Goal: Communication & Community: Participate in discussion

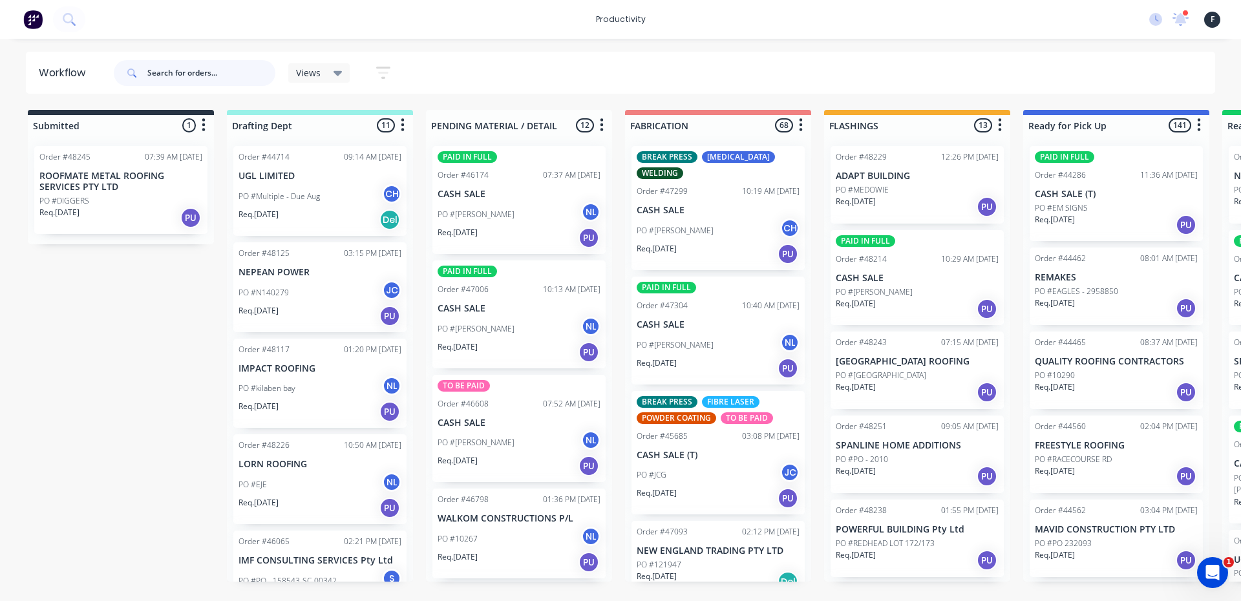
click at [200, 76] on input "text" at bounding box center [211, 73] width 128 height 26
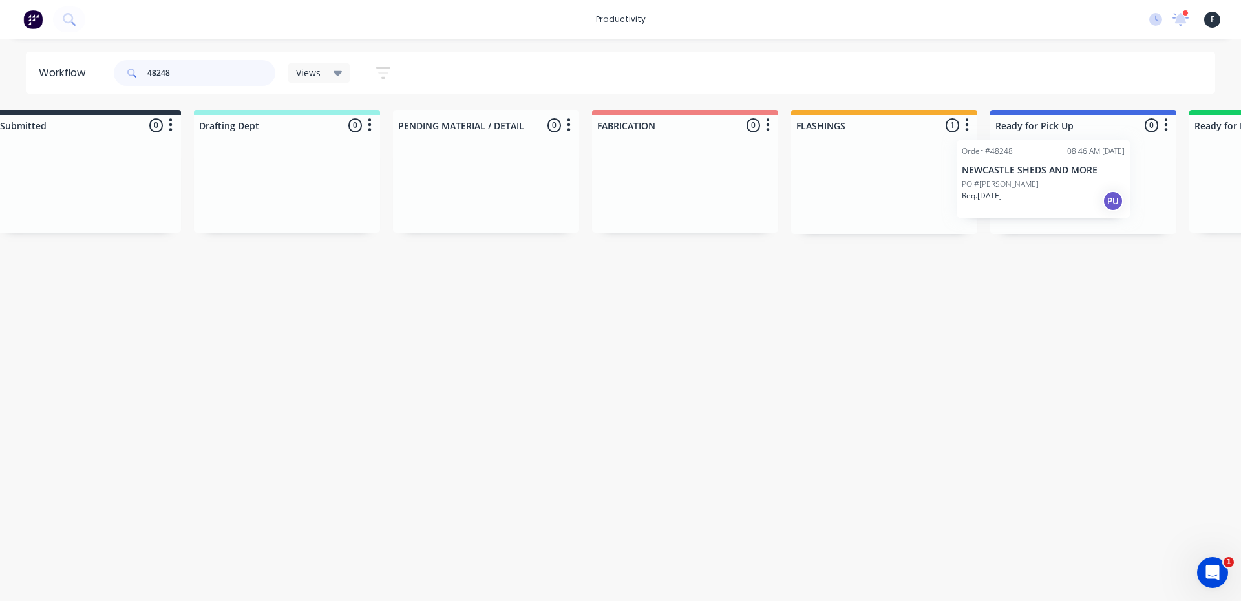
drag, startPoint x: 908, startPoint y: 209, endPoint x: 1044, endPoint y: 200, distance: 136.0
click at [1044, 200] on div "Submitted 0 Sort By Created date Required date Order number Customer name Most …" at bounding box center [1035, 172] width 2156 height 124
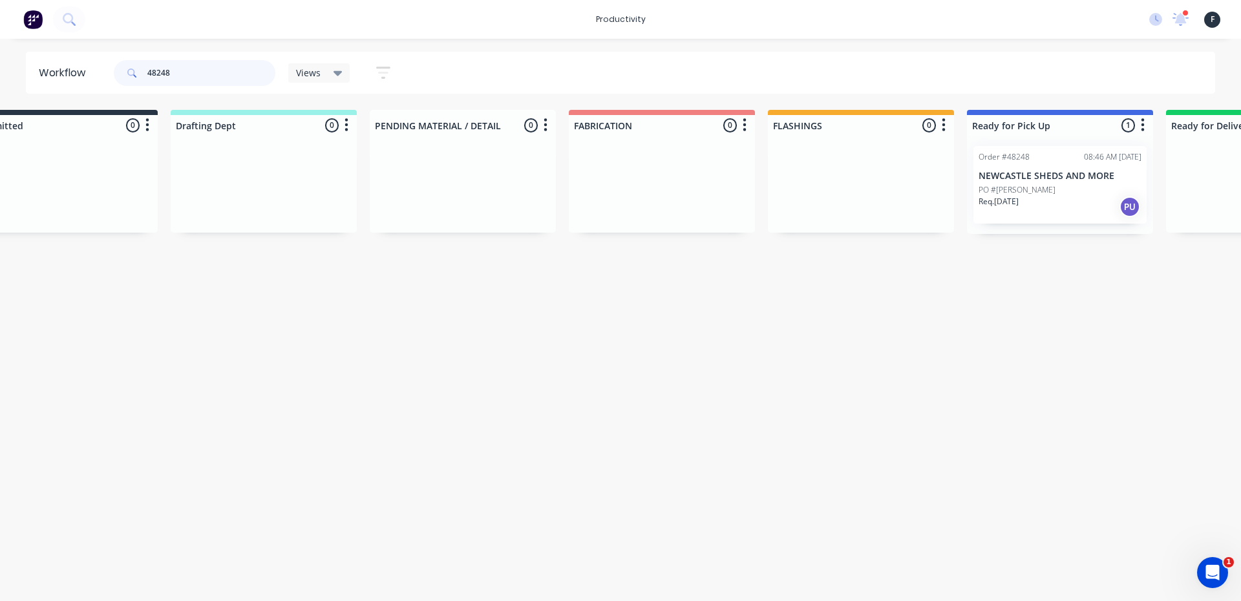
type input "48248"
click at [1045, 200] on div "Req. [DATE] PU" at bounding box center [1060, 207] width 163 height 22
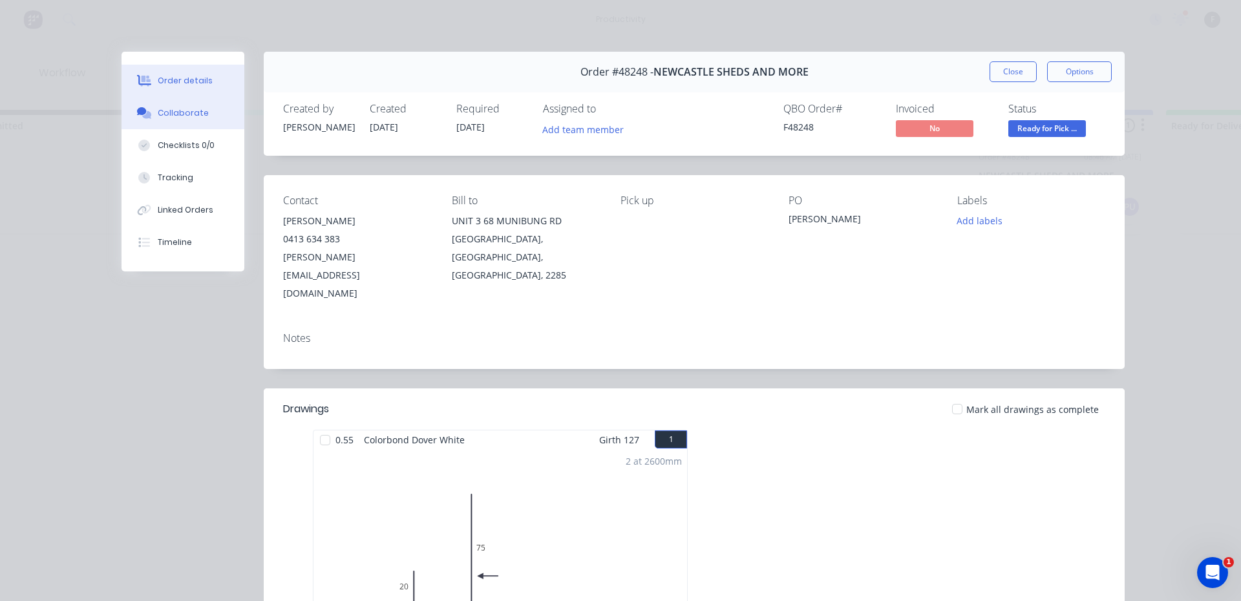
click at [162, 106] on button "Collaborate" at bounding box center [183, 113] width 123 height 32
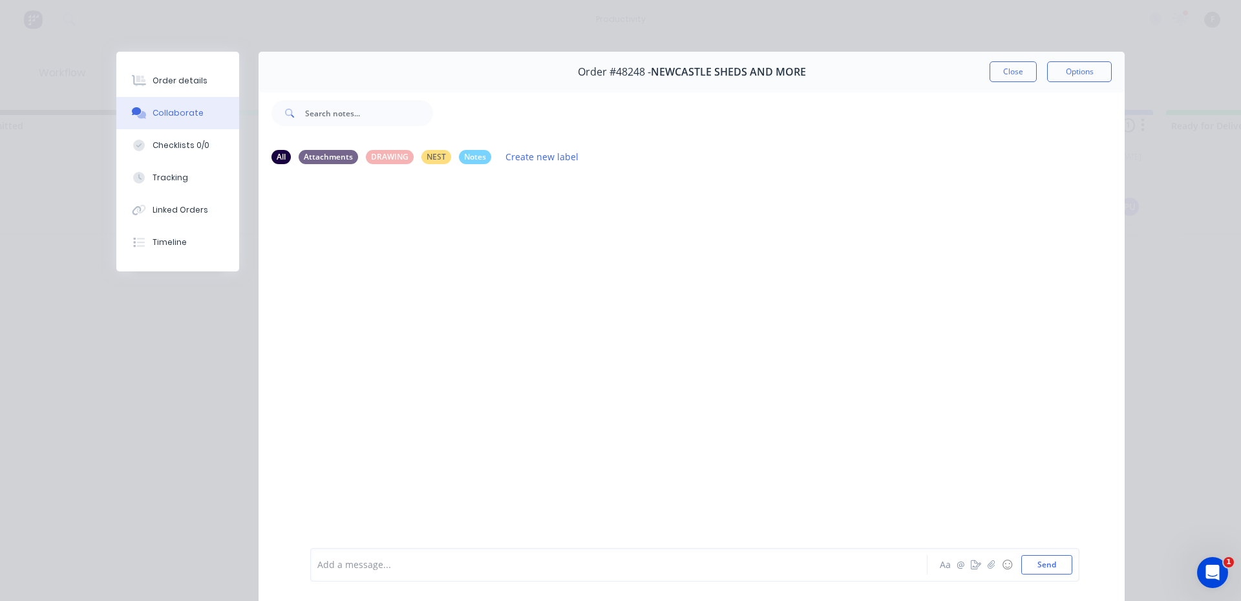
click at [501, 560] on div at bounding box center [601, 565] width 566 height 14
click at [1025, 77] on button "Close" at bounding box center [1013, 71] width 47 height 21
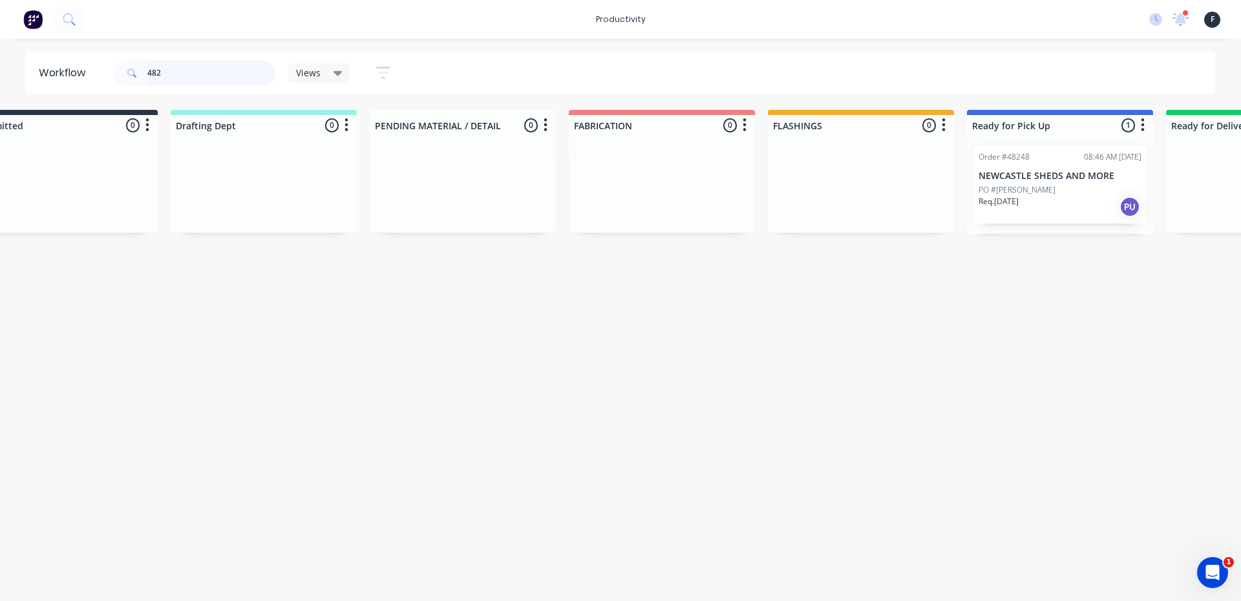
scroll to position [0, 0]
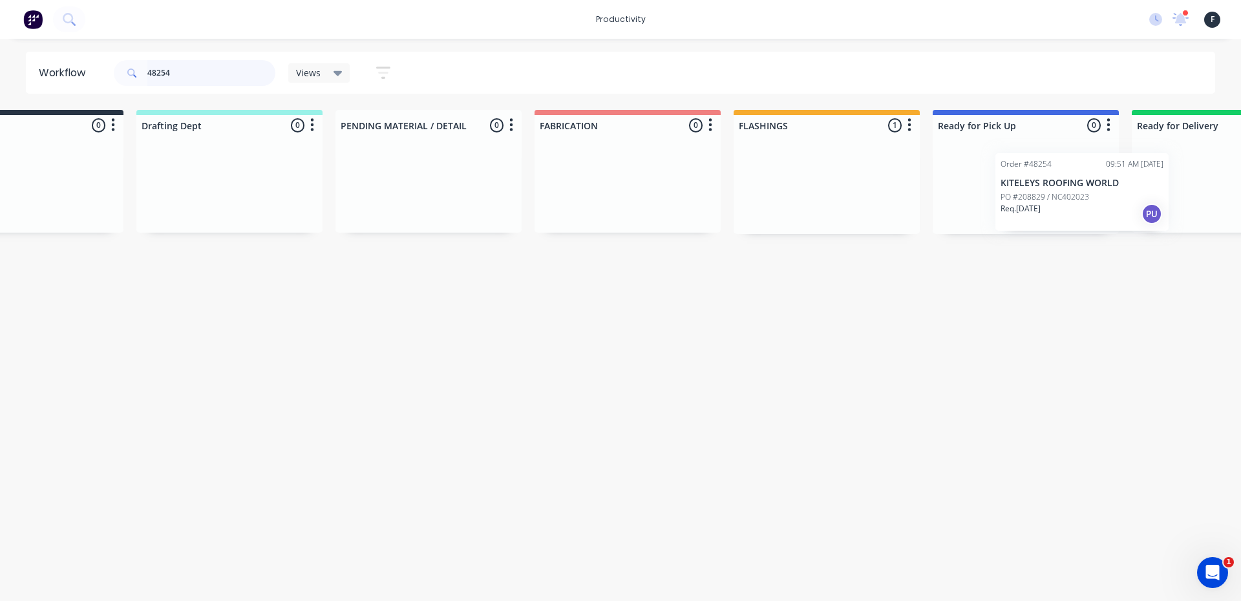
drag, startPoint x: 887, startPoint y: 192, endPoint x: 1080, endPoint y: 200, distance: 192.8
click at [1080, 200] on div "Submitted 0 Sort By Created date Required date Order number Customer name Most …" at bounding box center [978, 172] width 2156 height 124
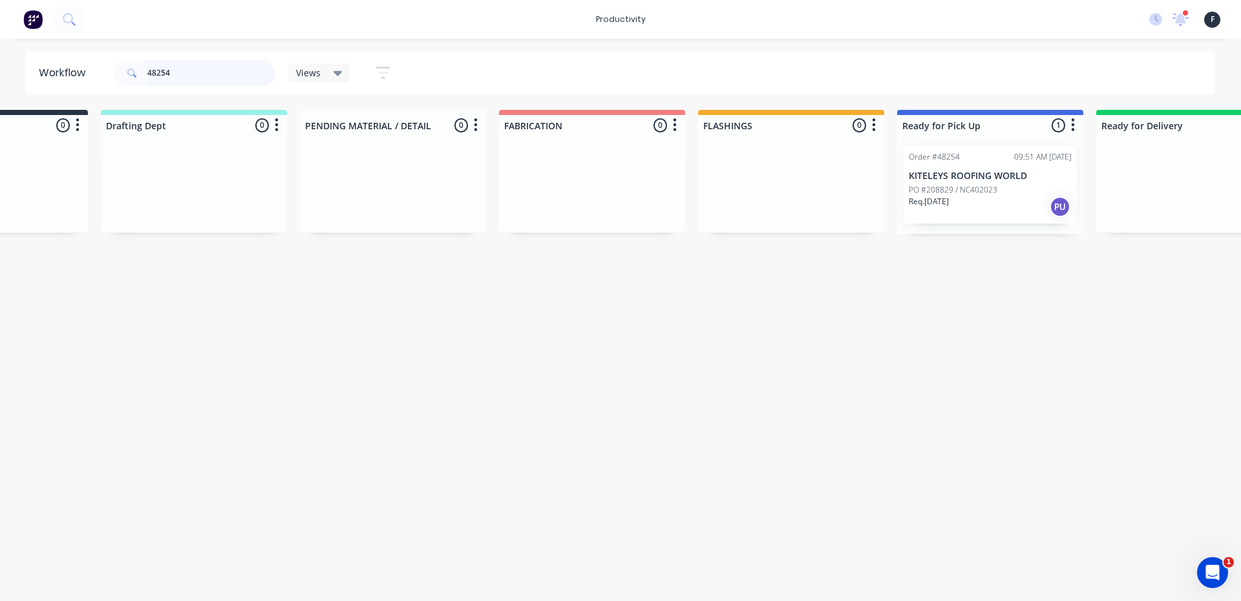
type input "48254"
click at [1002, 173] on p "KITELEYS ROOFING WORLD" at bounding box center [990, 176] width 163 height 11
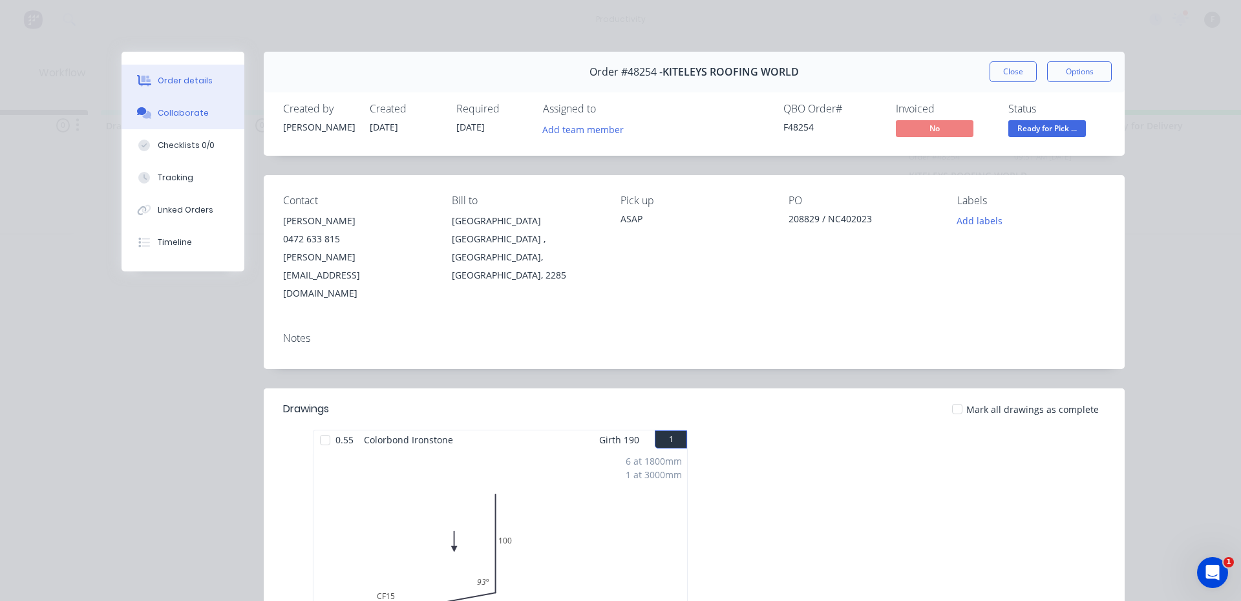
click at [198, 123] on button "Collaborate" at bounding box center [183, 113] width 123 height 32
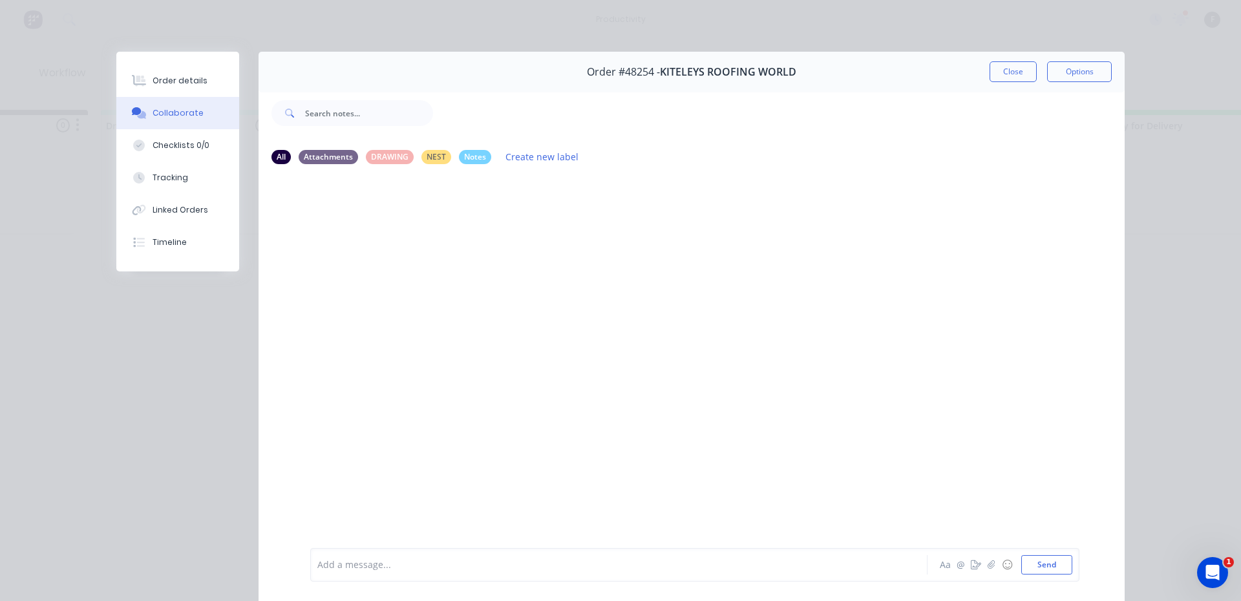
click at [621, 558] on div at bounding box center [601, 565] width 566 height 14
click at [1023, 71] on button "Close" at bounding box center [1013, 71] width 47 height 21
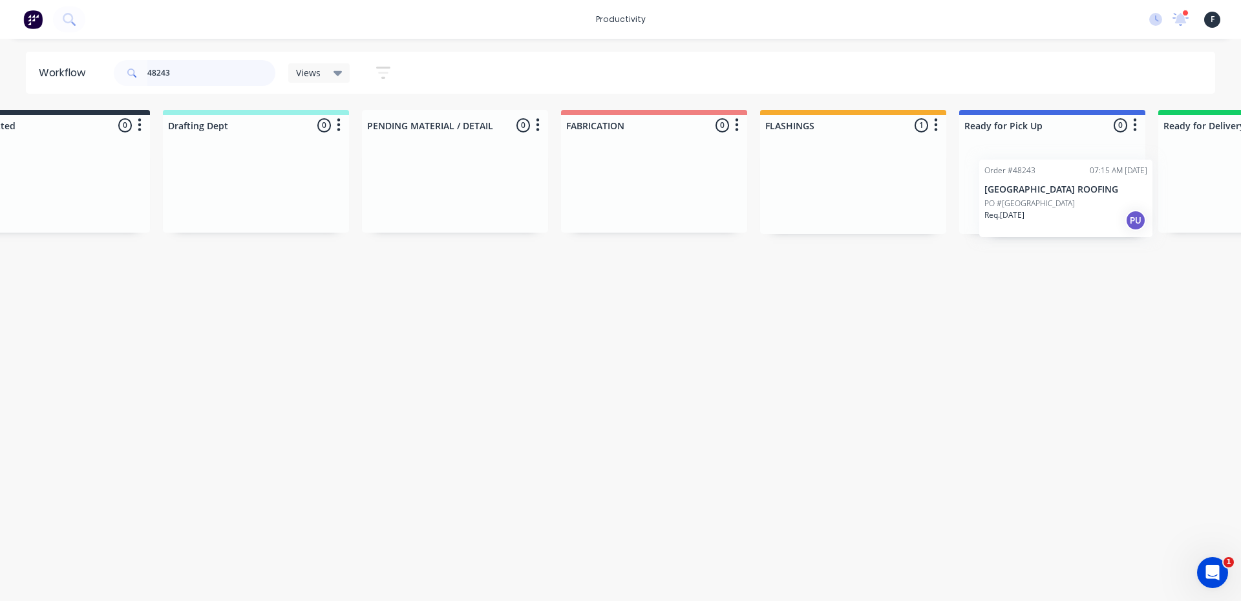
scroll to position [0, 93]
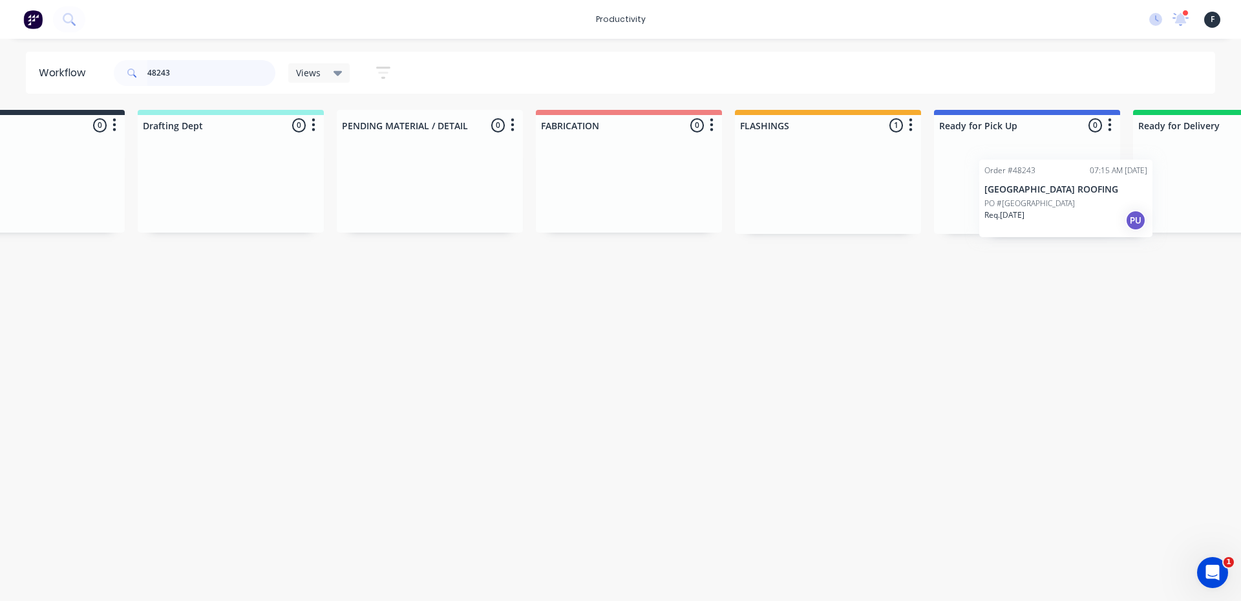
drag, startPoint x: 993, startPoint y: 209, endPoint x: 1043, endPoint y: 204, distance: 50.0
click at [1043, 204] on div "Submitted 0 Sort By Created date Required date Order number Customer name Most …" at bounding box center [979, 172] width 2156 height 124
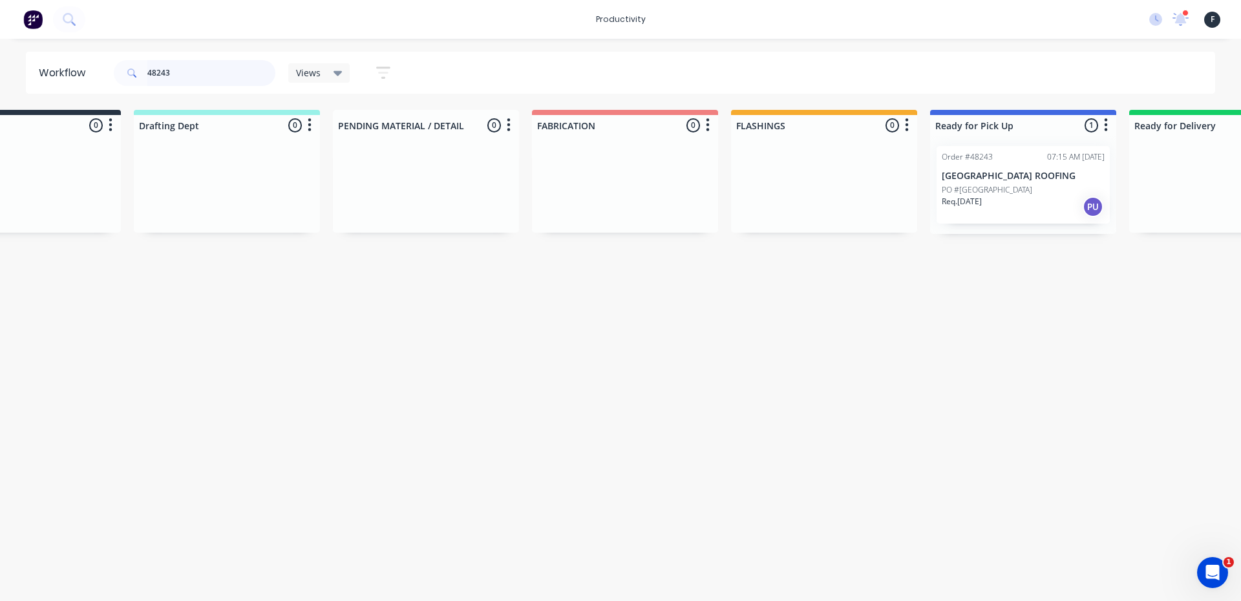
type input "48243"
click at [1032, 193] on div "PO #[GEOGRAPHIC_DATA]" at bounding box center [1023, 190] width 163 height 12
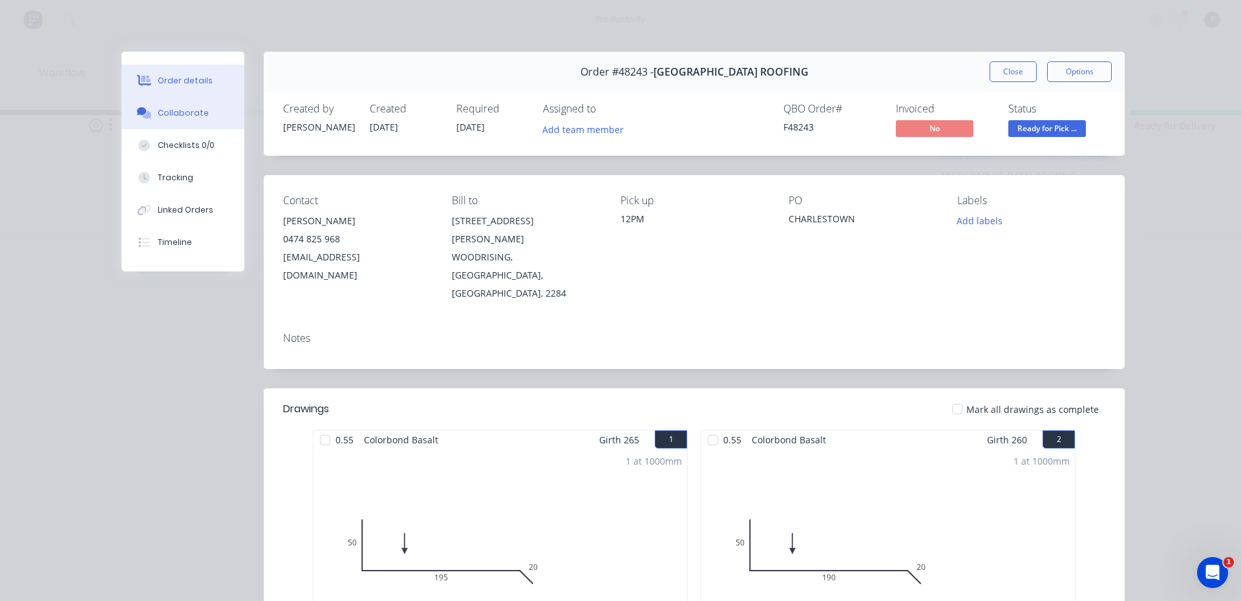
click at [191, 119] on button "Collaborate" at bounding box center [183, 113] width 123 height 32
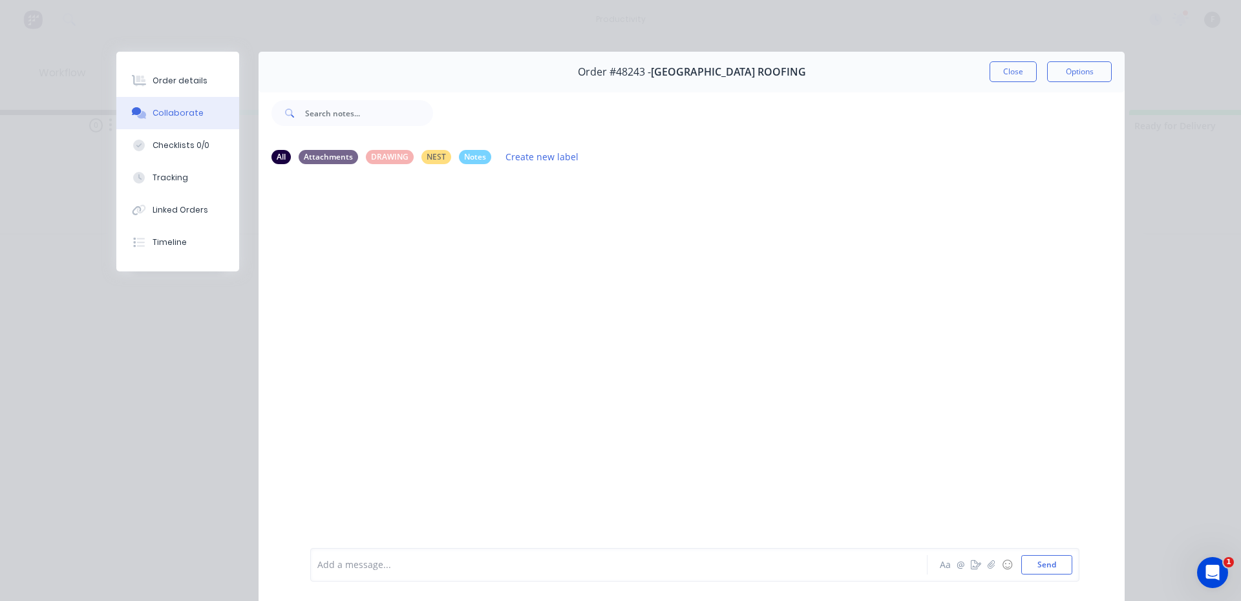
click at [553, 566] on div at bounding box center [601, 565] width 566 height 14
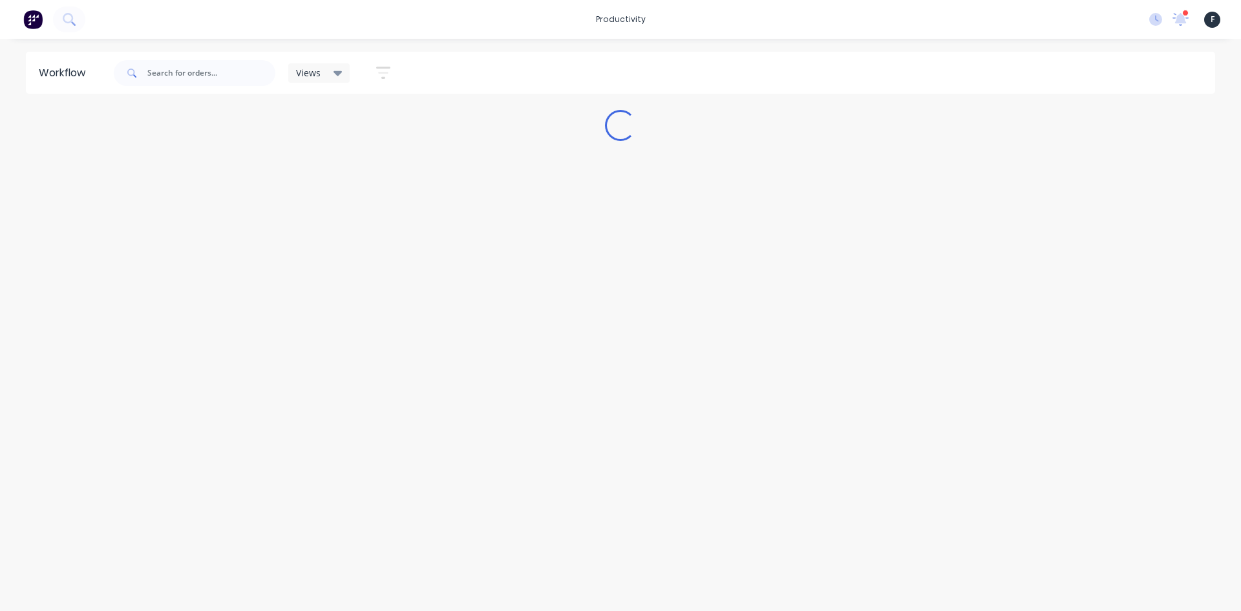
click at [787, 346] on div "Workflow Views Save new view None (Default) edit Josh edit Nilesh edit Producti…" at bounding box center [620, 318] width 1241 height 533
